Goal: Task Accomplishment & Management: Manage account settings

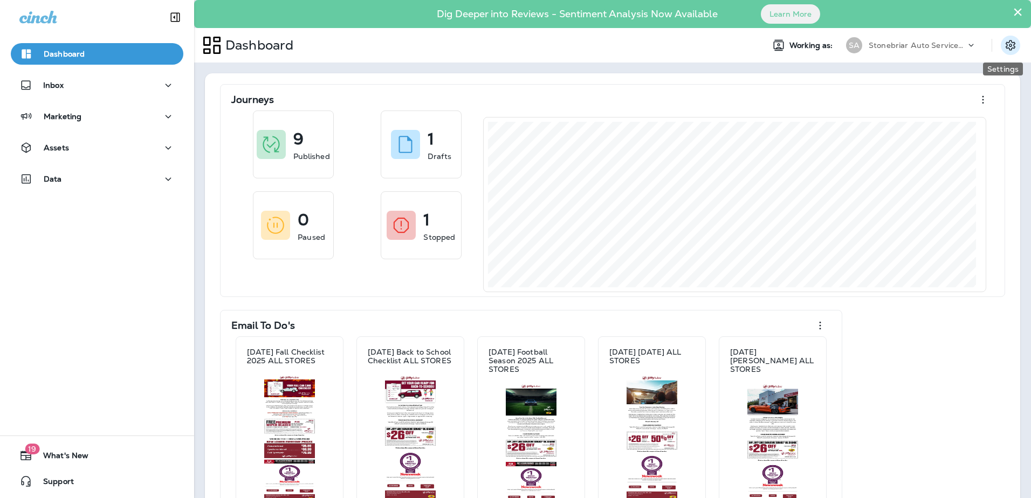
click at [1004, 40] on icon "Settings" at bounding box center [1010, 45] width 13 height 13
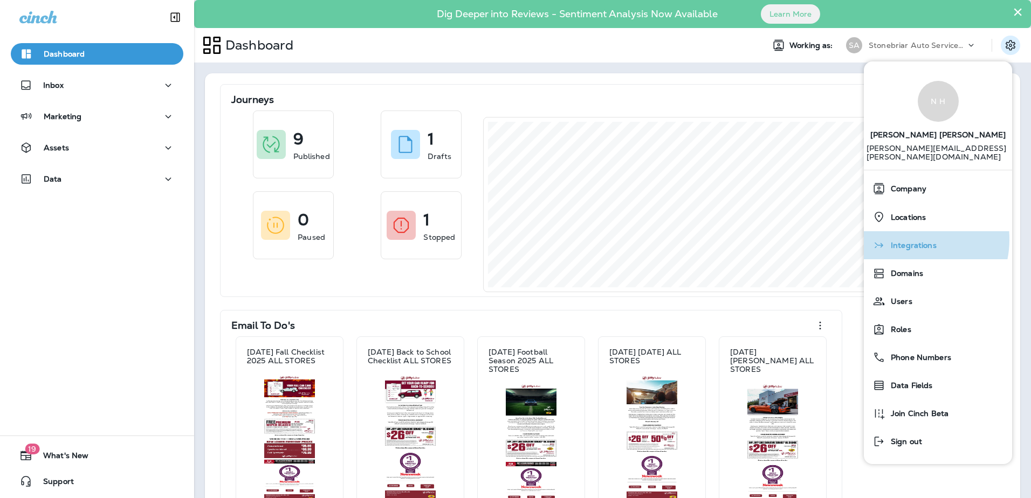
click at [907, 239] on div "Integrations" at bounding box center [938, 246] width 140 height 22
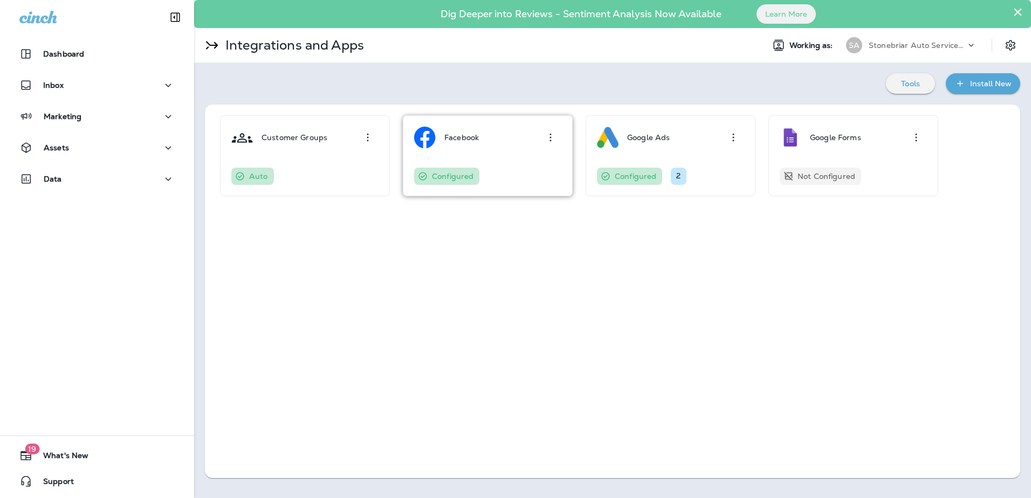
click at [543, 137] on button "button" at bounding box center [551, 138] width 22 height 22
click at [535, 160] on div "Edit" at bounding box center [526, 168] width 71 height 30
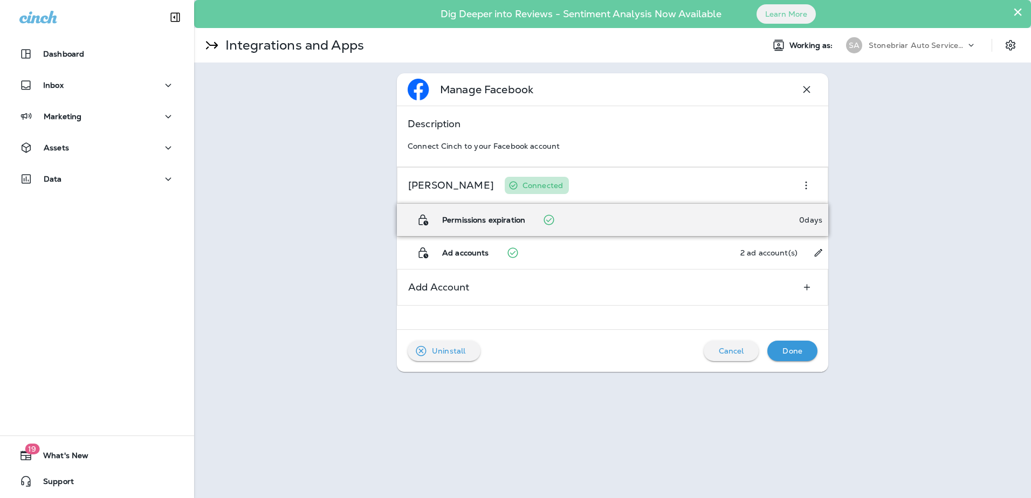
click at [561, 226] on div "Permissions expiration 0 days" at bounding box center [612, 220] width 431 height 32
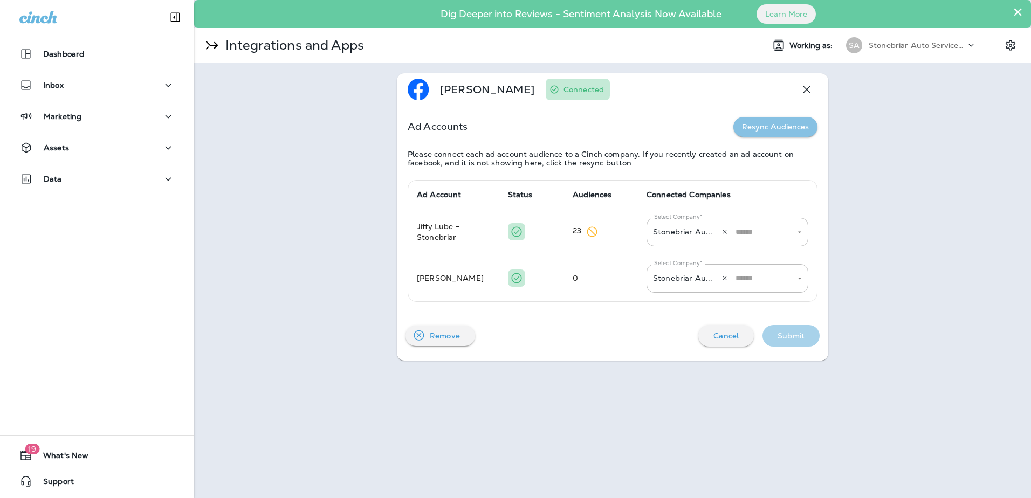
click at [774, 128] on button "Resync Audiences" at bounding box center [775, 127] width 84 height 20
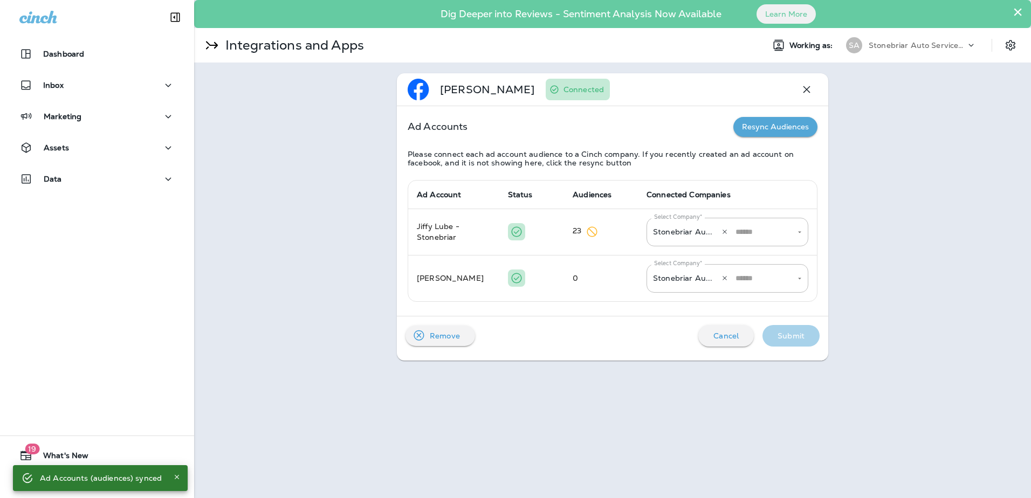
click at [812, 90] on icon "button" at bounding box center [806, 89] width 13 height 13
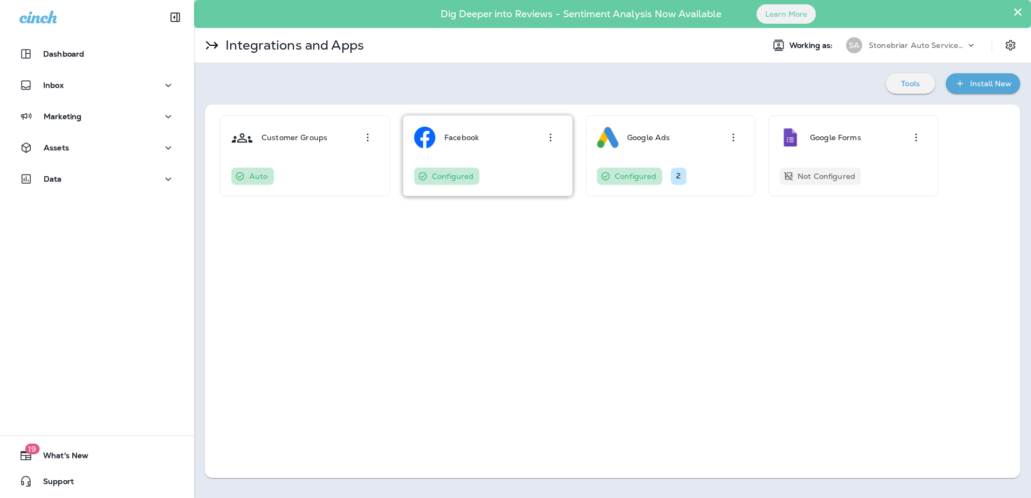
click at [526, 151] on div "Facebook Configured" at bounding box center [487, 156] width 147 height 58
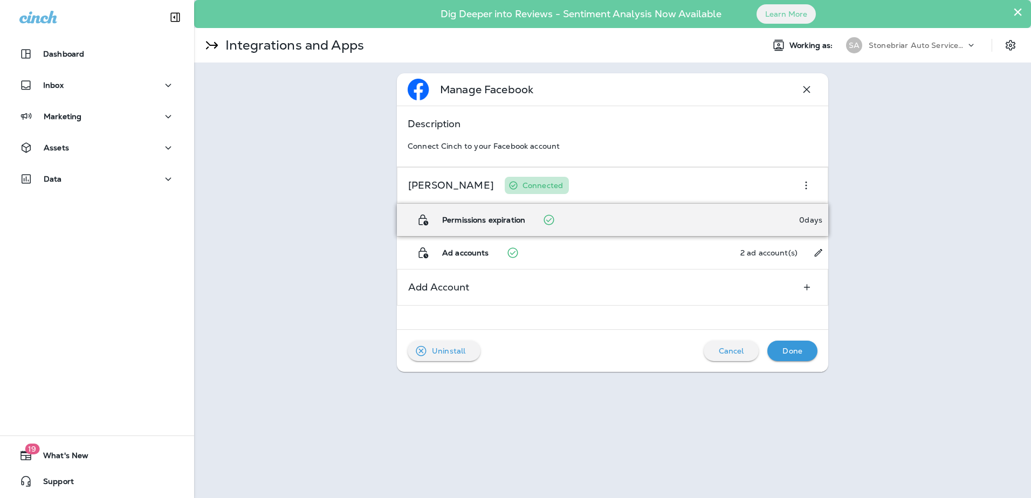
click at [756, 229] on div "Permissions expiration 0 days" at bounding box center [612, 220] width 431 height 32
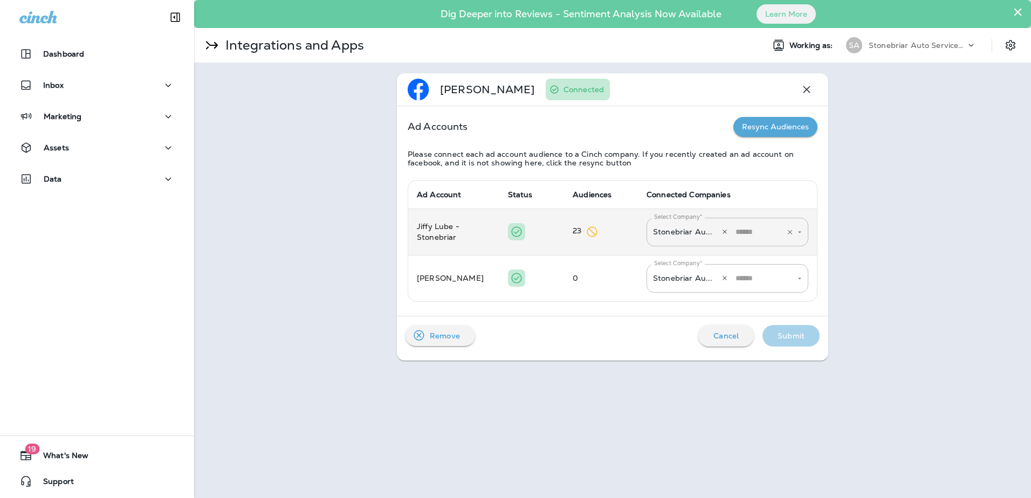
click at [762, 232] on input "Select Company*" at bounding box center [753, 232] width 40 height 19
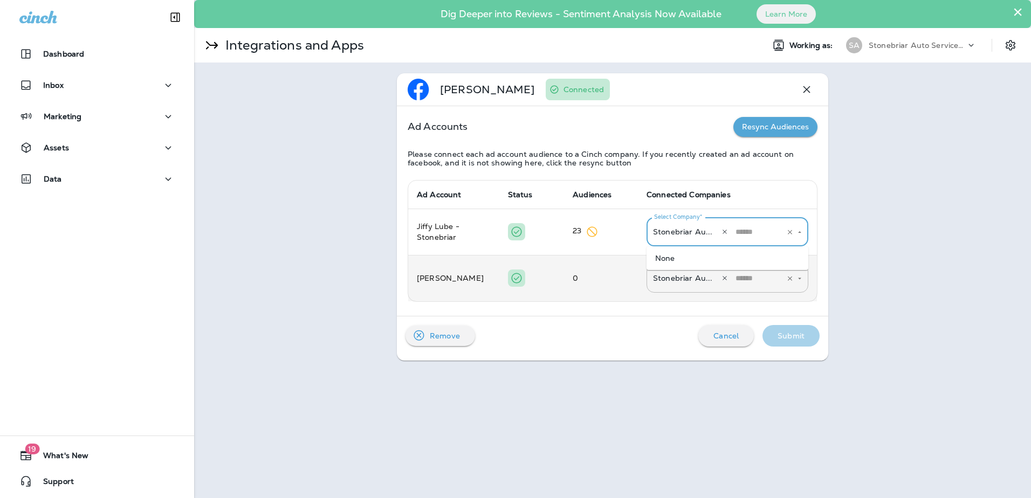
click at [754, 278] on input "Select Company*" at bounding box center [753, 278] width 40 height 19
click at [564, 292] on td "0" at bounding box center [601, 278] width 74 height 46
click at [458, 286] on td "[PERSON_NAME]" at bounding box center [453, 278] width 91 height 46
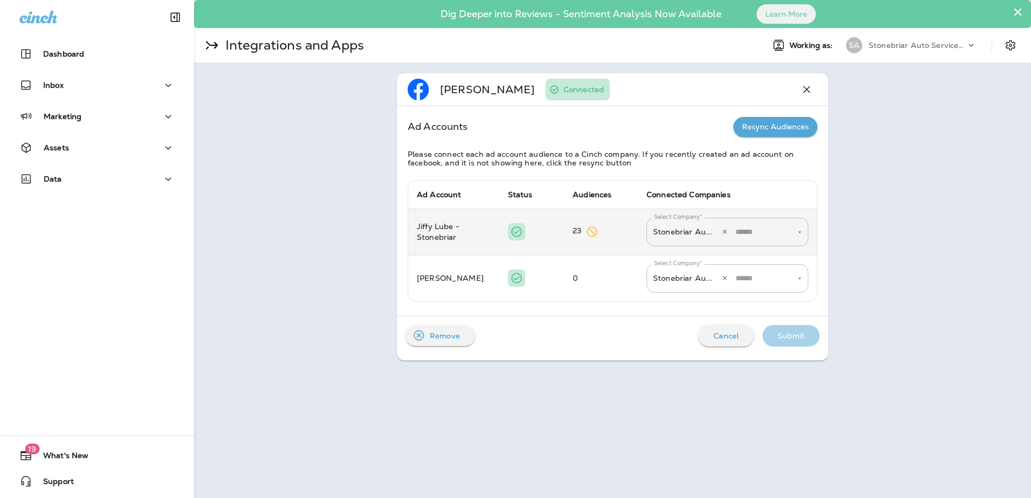
click at [443, 236] on td "Jiffy Lube - Stonebriar" at bounding box center [453, 232] width 91 height 46
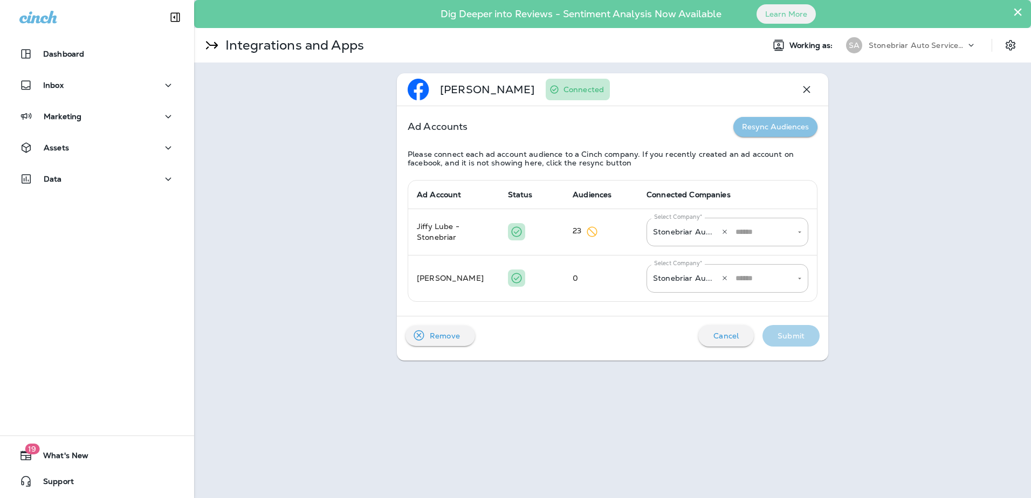
click at [754, 123] on button "Resync Audiences" at bounding box center [775, 127] width 84 height 20
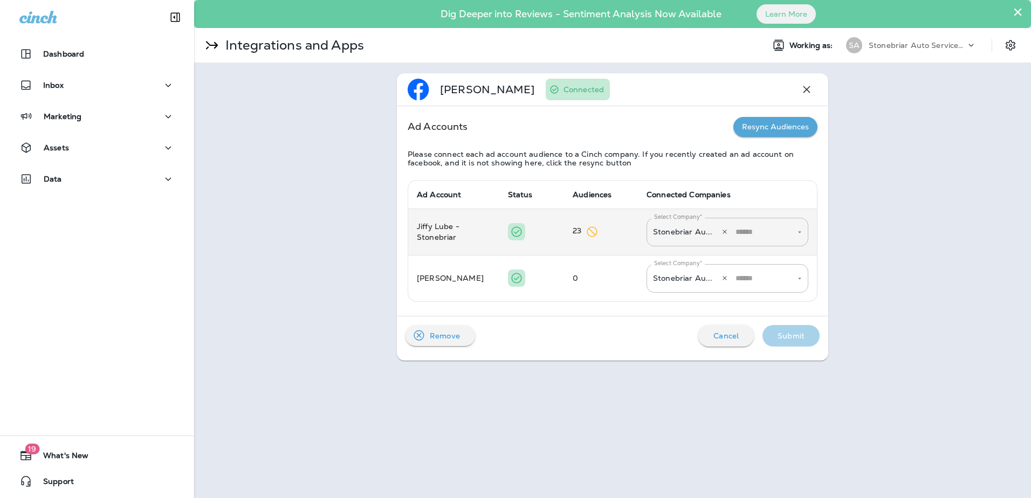
click at [576, 231] on td "23" at bounding box center [601, 232] width 74 height 46
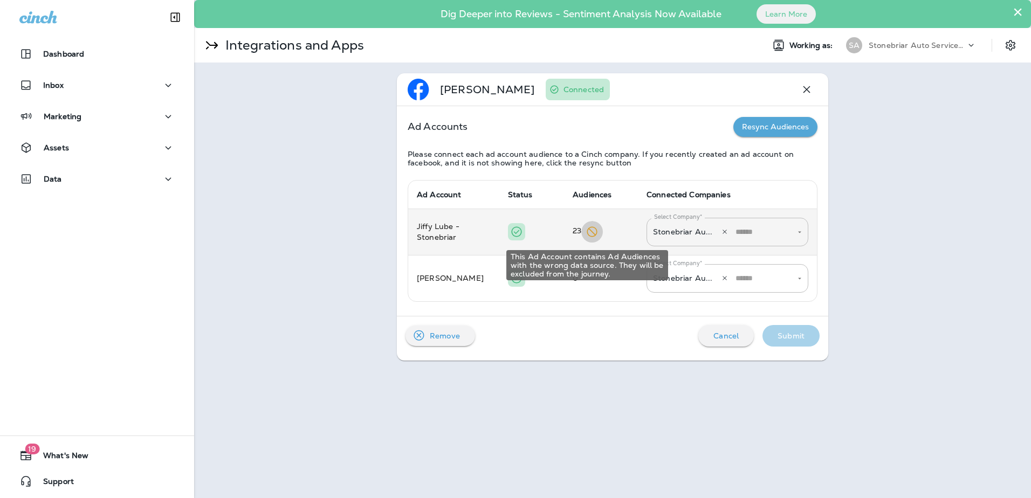
click at [586, 233] on icon "This Ad Account contains Ad Audiences with the wrong data source. They will be …" at bounding box center [592, 231] width 13 height 13
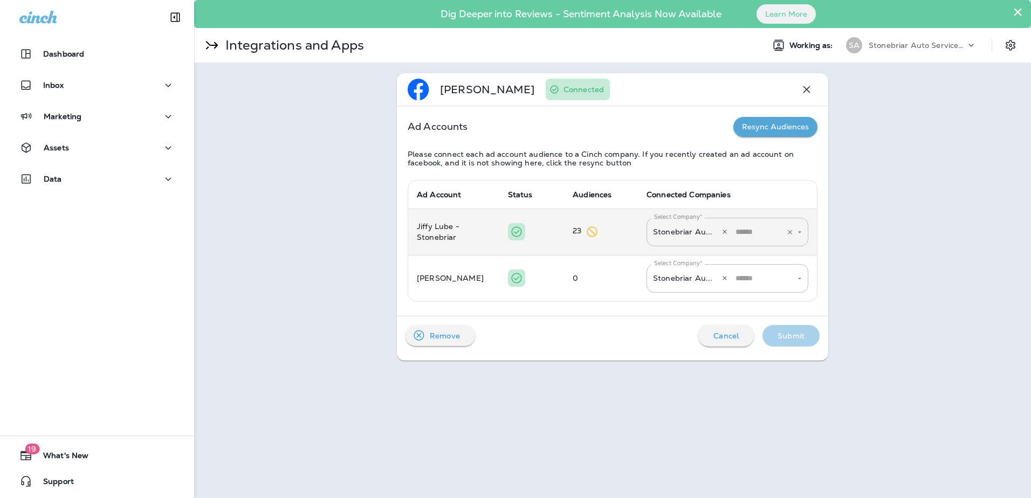
click at [741, 228] on input "Select Company*" at bounding box center [753, 232] width 40 height 19
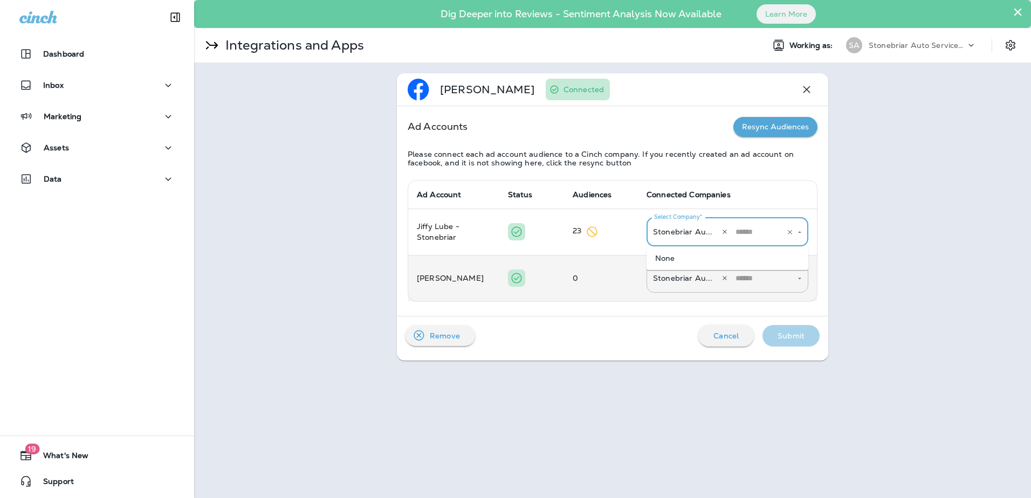
click at [581, 285] on td "0" at bounding box center [601, 278] width 74 height 46
click at [722, 284] on button "button" at bounding box center [725, 278] width 16 height 16
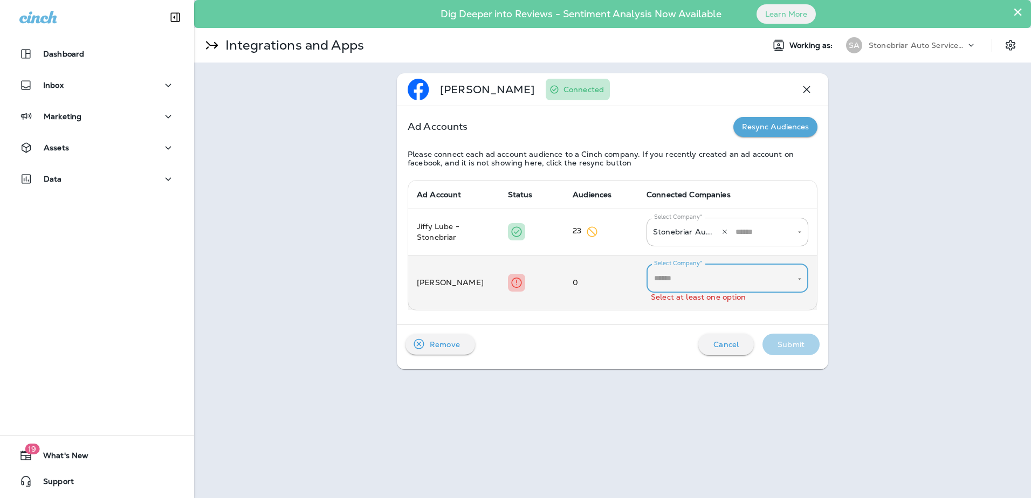
click at [722, 284] on input "Select Company*" at bounding box center [719, 278] width 136 height 19
click at [715, 319] on li "Stonebriar Auto Services Group" at bounding box center [727, 319] width 162 height 15
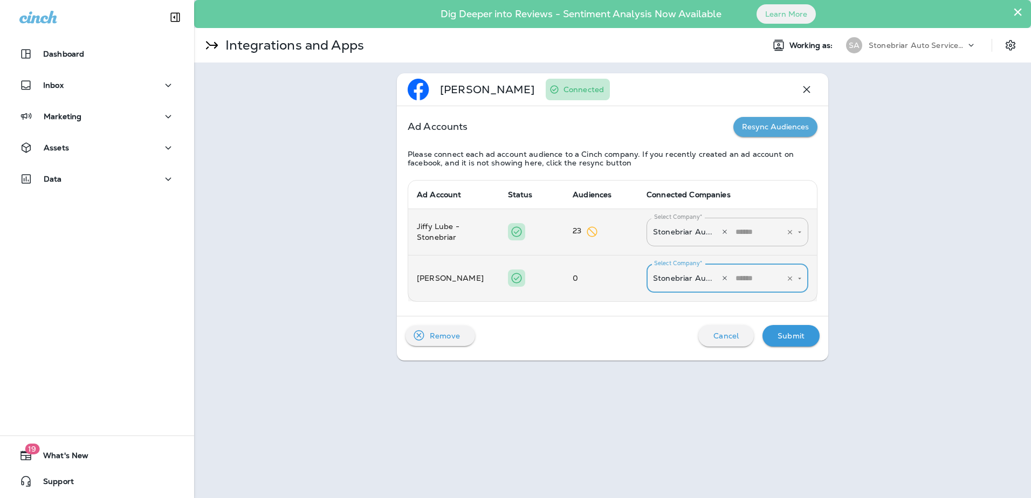
click at [717, 227] on button "button" at bounding box center [725, 232] width 16 height 16
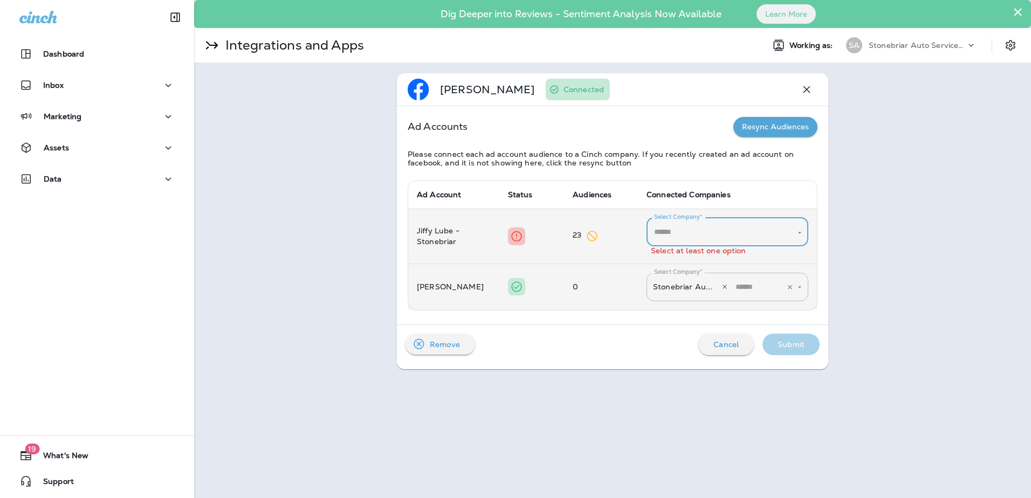
click at [714, 246] on div "Select Company*" at bounding box center [727, 232] width 162 height 29
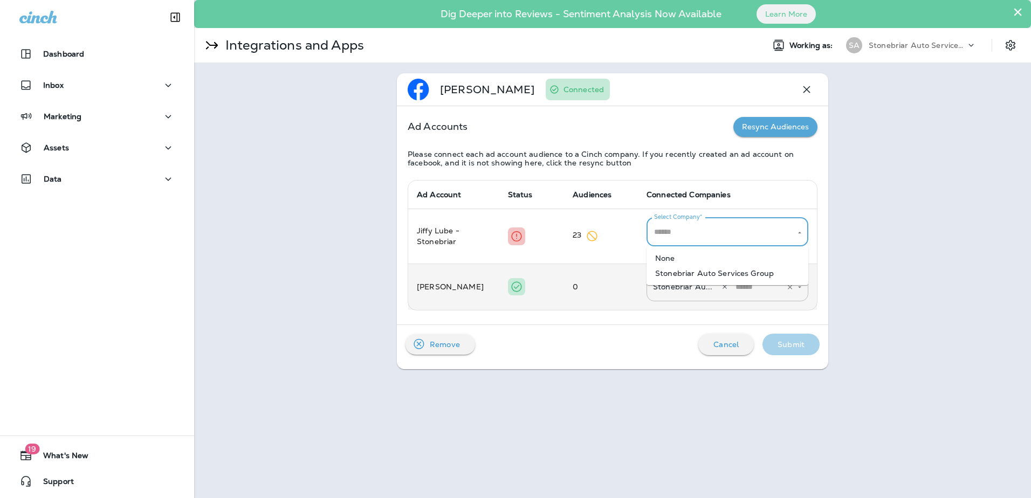
click at [714, 267] on li "Stonebriar Auto Services Group" at bounding box center [727, 273] width 162 height 15
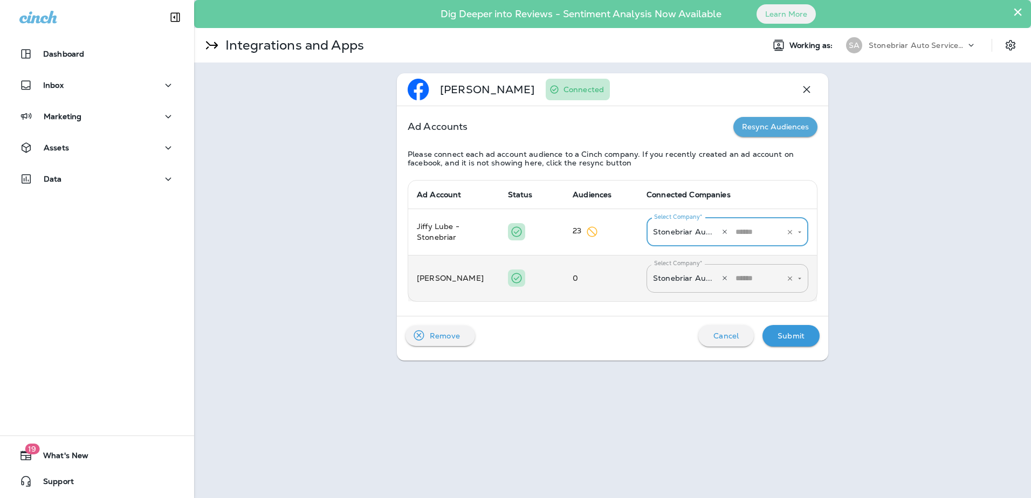
click at [790, 129] on button "Resync Audiences" at bounding box center [775, 127] width 84 height 20
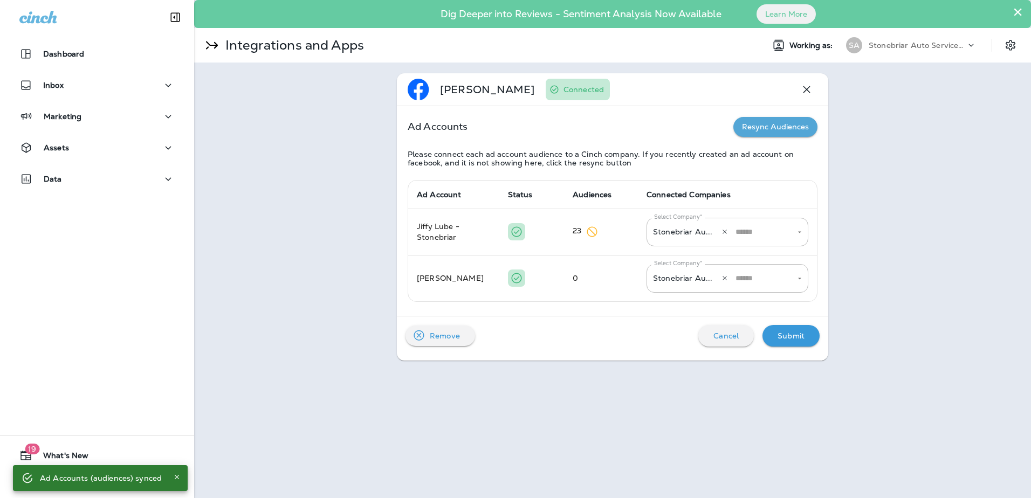
click at [803, 333] on p "Submit" at bounding box center [790, 336] width 27 height 9
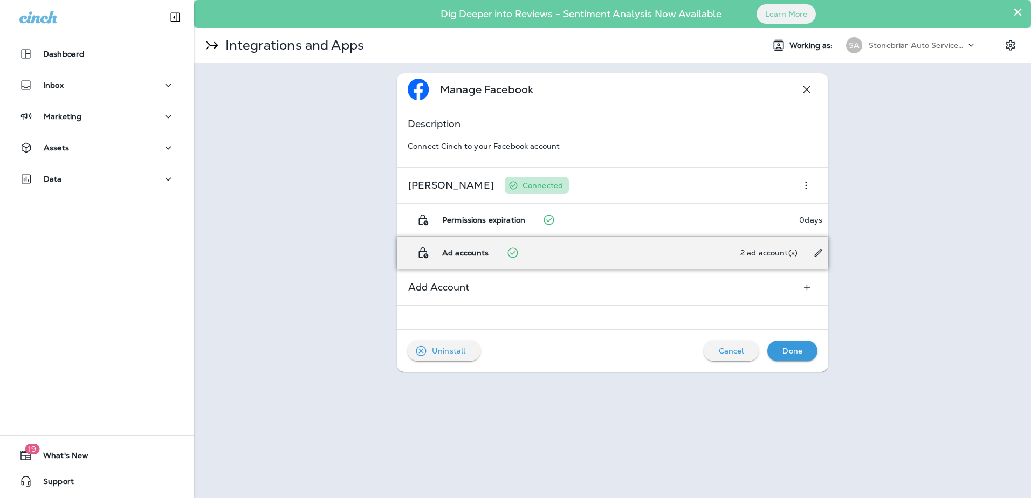
click at [814, 252] on icon "Configure ad accounts" at bounding box center [817, 252] width 11 height 11
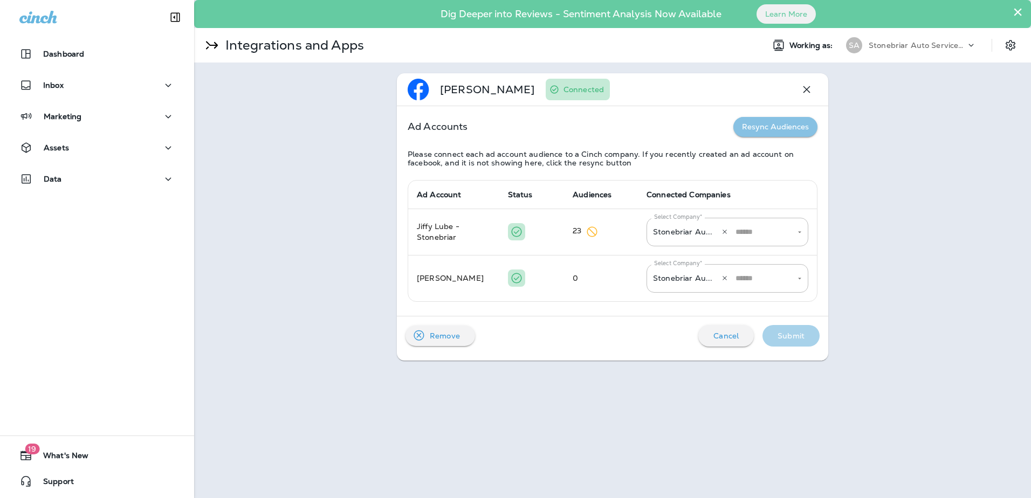
click at [776, 132] on button "Resync Audiences" at bounding box center [775, 127] width 84 height 20
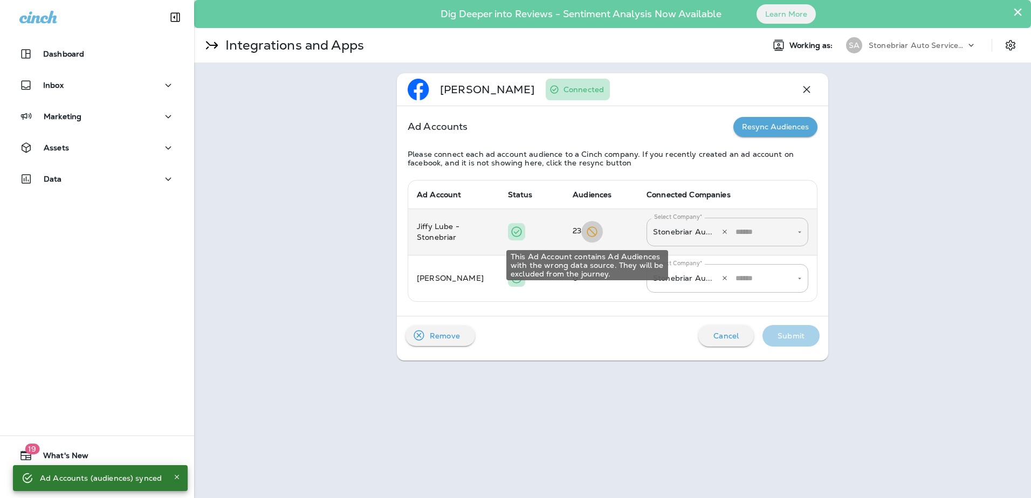
click at [586, 226] on icon "This Ad Account contains Ad Audiences with the wrong data source. They will be …" at bounding box center [592, 231] width 13 height 13
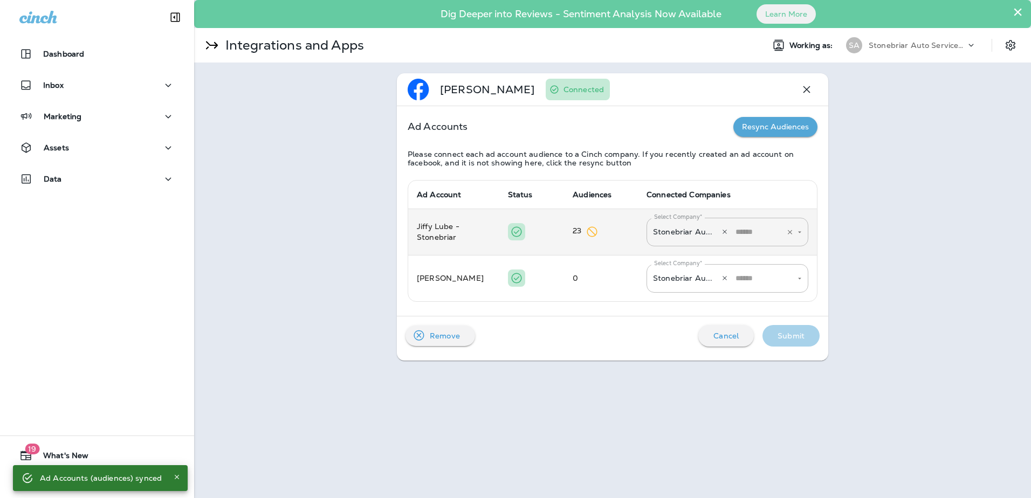
click at [721, 232] on icon "button" at bounding box center [725, 232] width 8 height 8
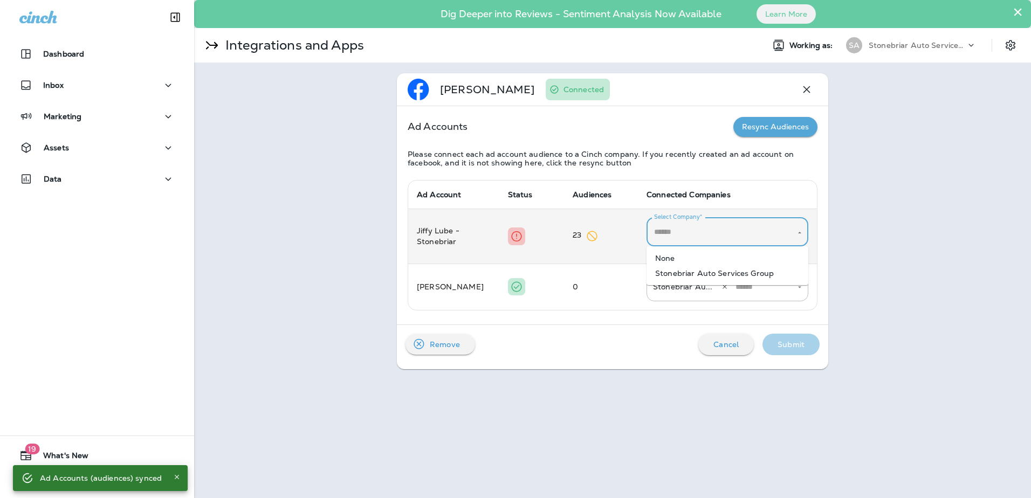
click at [721, 232] on input "Select Company*" at bounding box center [719, 232] width 136 height 19
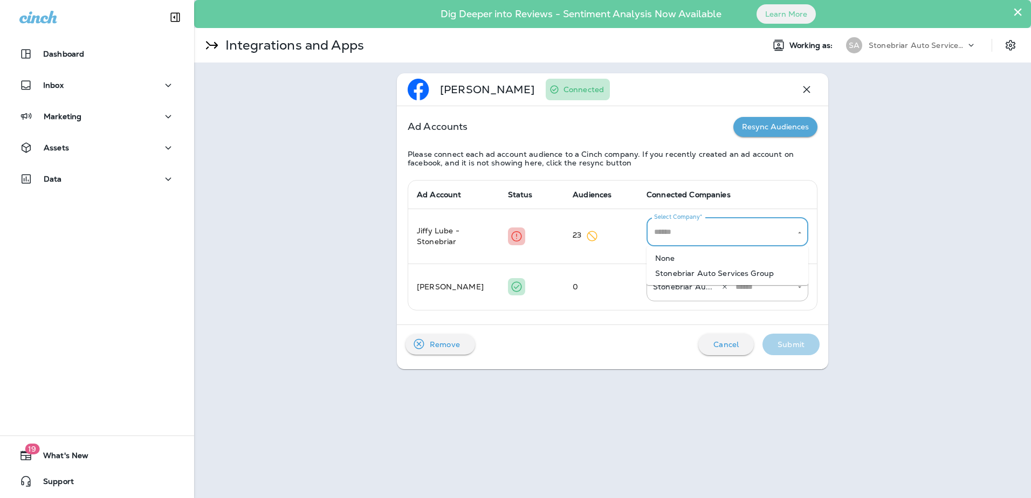
click at [722, 274] on li "Stonebriar Auto Services Group" at bounding box center [727, 273] width 162 height 15
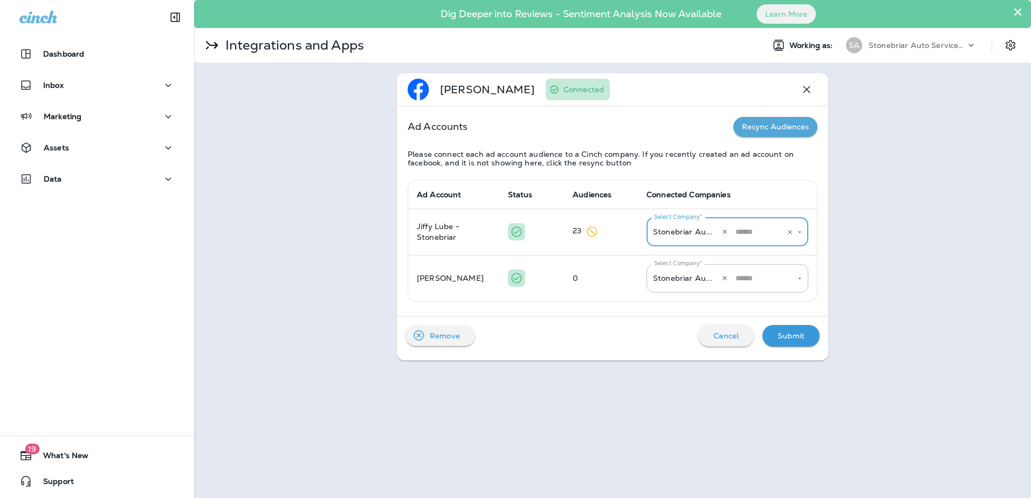
click at [444, 79] on div "[PERSON_NAME]" at bounding box center [487, 90] width 95 height 22
click at [434, 93] on div "Nadine Hallak Connected" at bounding box center [509, 90] width 202 height 22
click at [423, 88] on img at bounding box center [419, 90] width 22 height 22
click at [778, 342] on div "Submit" at bounding box center [791, 335] width 40 height 15
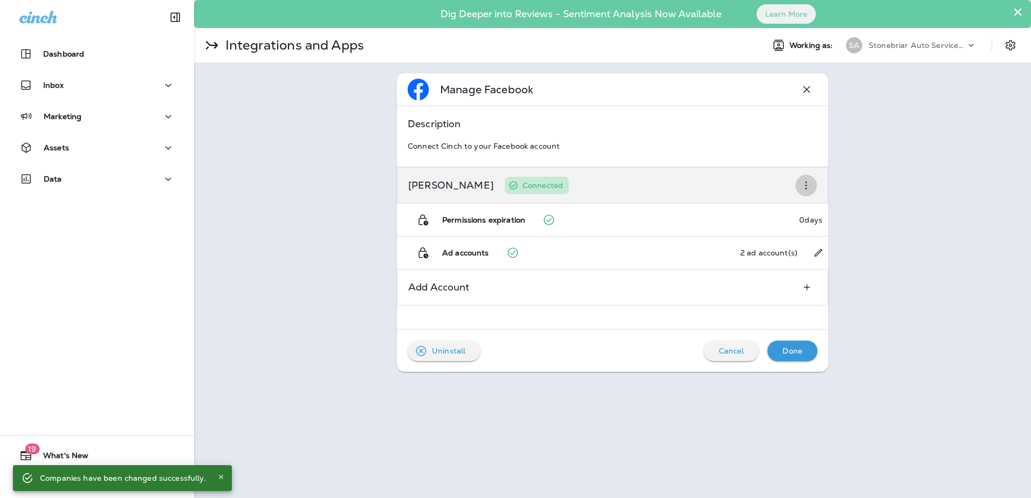
click at [808, 182] on icon "button" at bounding box center [806, 185] width 13 height 13
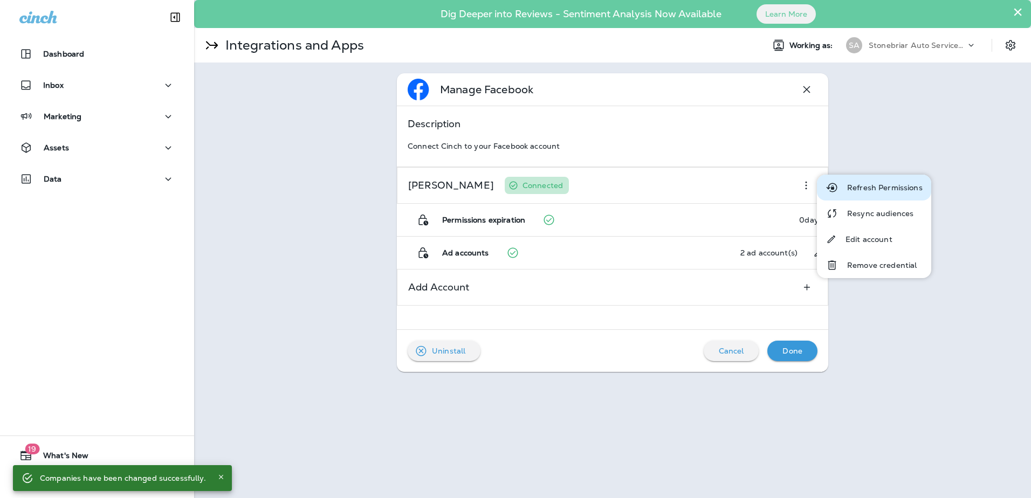
click at [838, 188] on icon "button" at bounding box center [831, 187] width 13 height 13
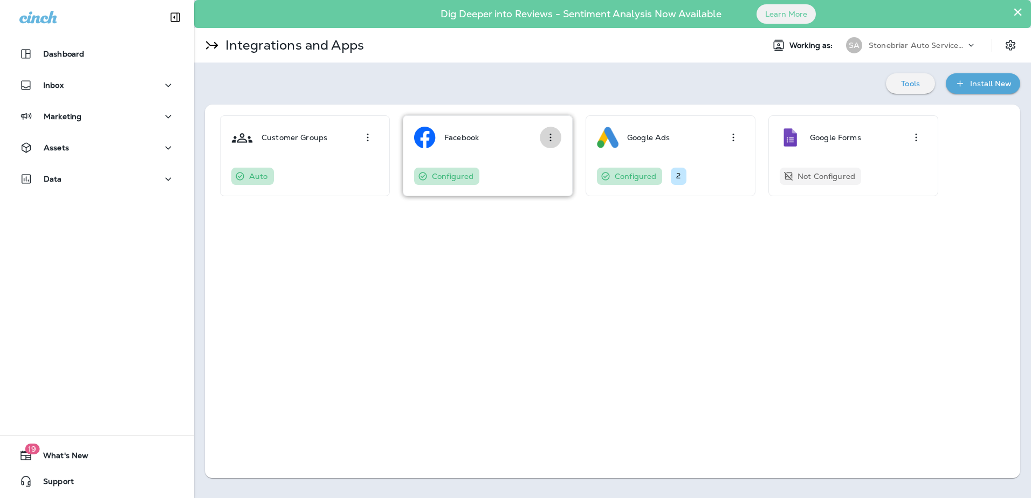
click at [550, 134] on icon "button" at bounding box center [551, 138] width 2 height 8
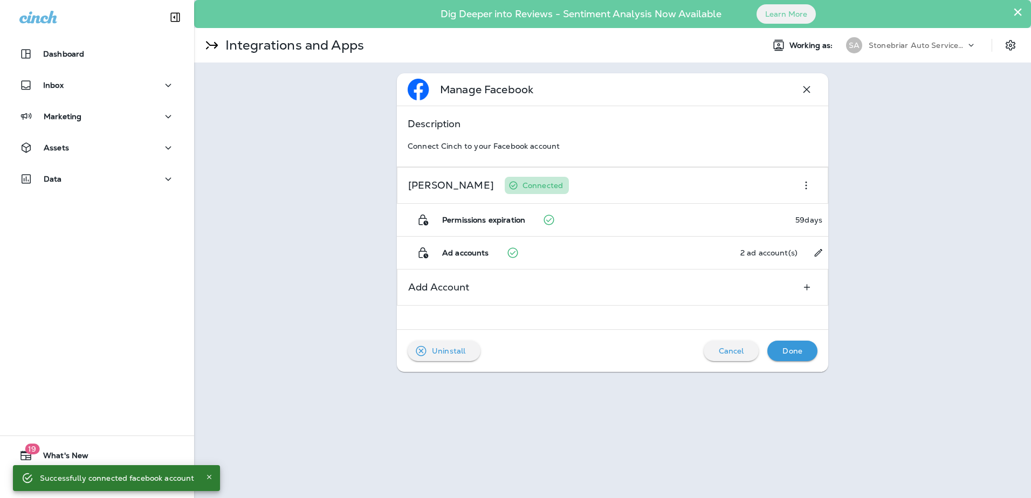
click at [297, 308] on div "Manage Facebook Description Connect Cinch to your Facebook account Nadine Halla…" at bounding box center [612, 223] width 837 height 320
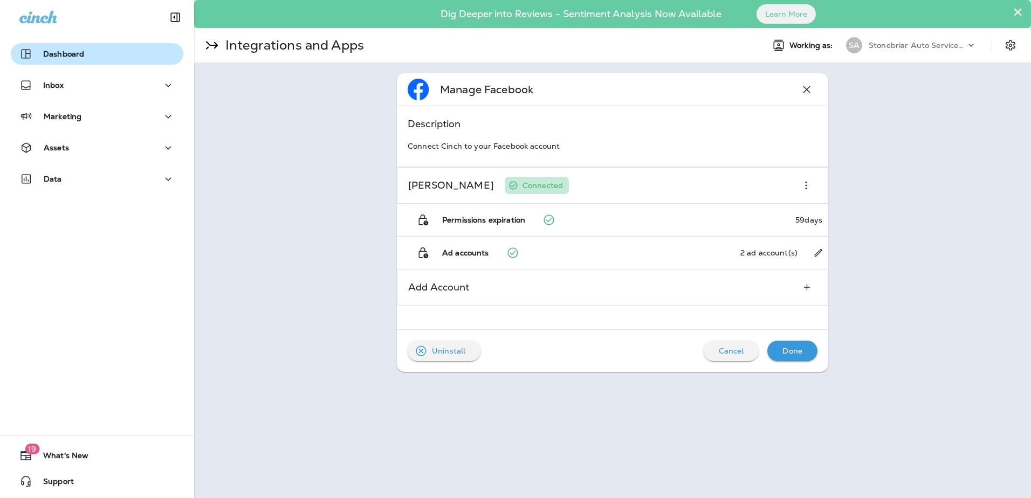
click at [84, 62] on button "Dashboard" at bounding box center [97, 54] width 173 height 22
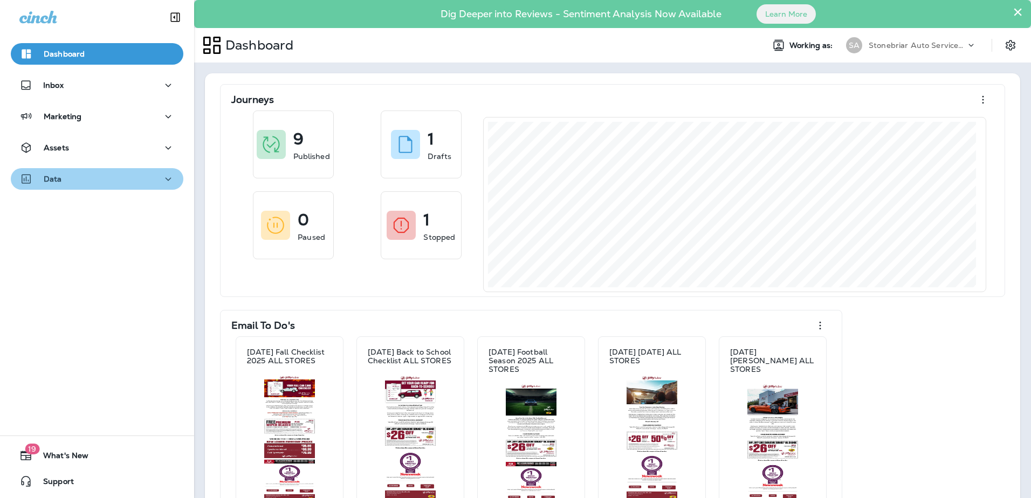
click at [143, 173] on button "Data" at bounding box center [97, 179] width 173 height 22
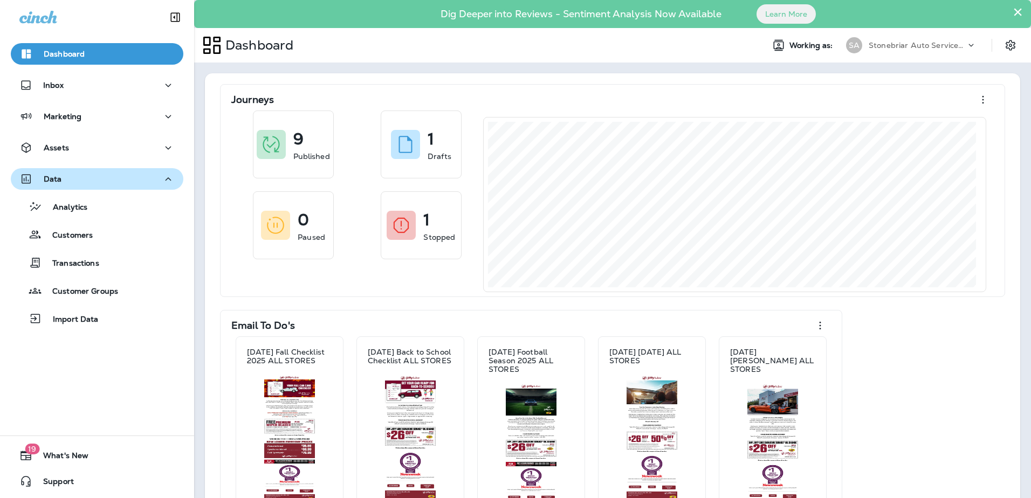
click at [143, 173] on div "Data" at bounding box center [96, 179] width 155 height 13
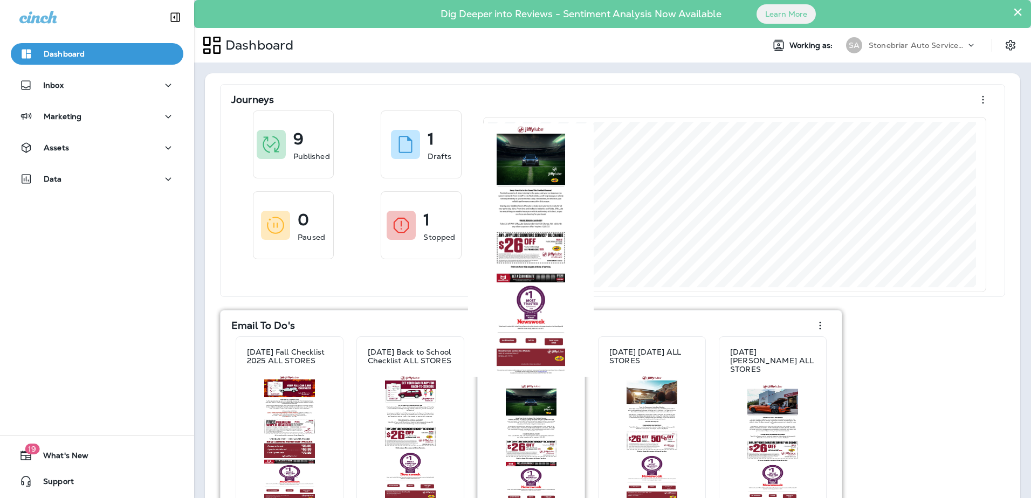
click at [514, 418] on img at bounding box center [531, 449] width 86 height 130
